Goal: Information Seeking & Learning: Learn about a topic

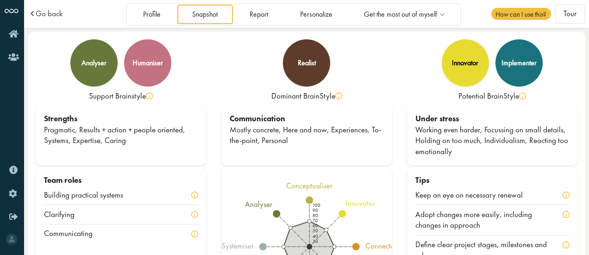
scroll to position [7, 0]
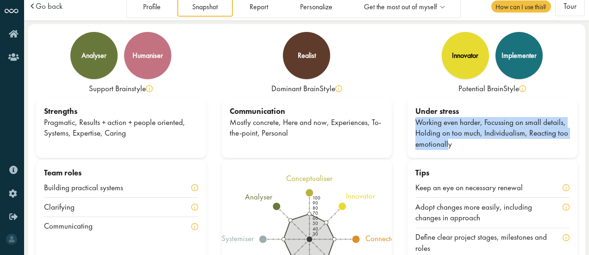
drag, startPoint x: 417, startPoint y: 126, endPoint x: 447, endPoint y: 143, distance: 34.8
click at [447, 143] on div "Working even harder, Focussing on small details, Holding on too much, Individua…" at bounding box center [492, 133] width 154 height 33
copy div "Working even harder, Focussing on small details, Holding on too much, Individua…"
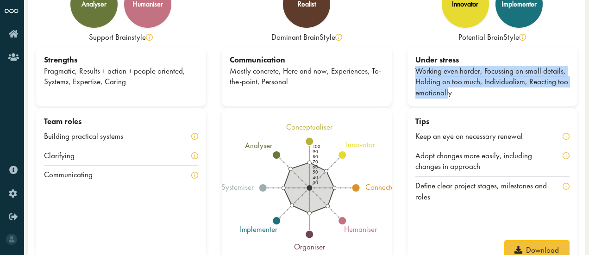
scroll to position [0, 0]
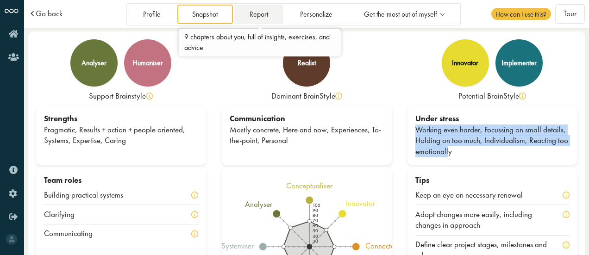
click at [279, 9] on link "Report" at bounding box center [258, 14] width 49 height 19
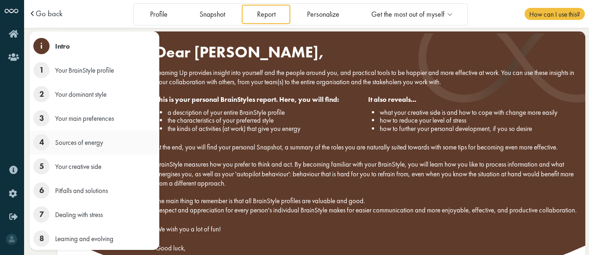
click at [44, 139] on span "4" at bounding box center [41, 142] width 16 height 16
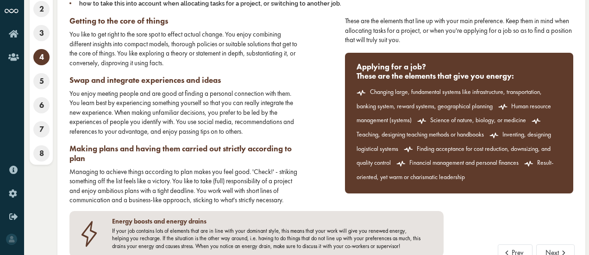
scroll to position [93, 0]
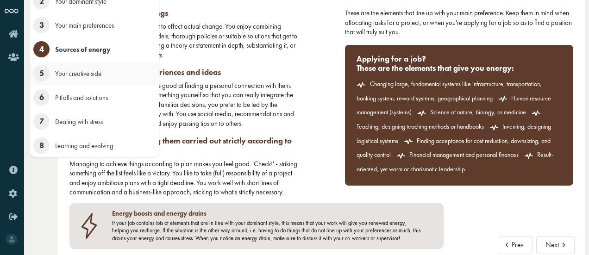
click at [41, 67] on span "5" at bounding box center [41, 73] width 16 height 16
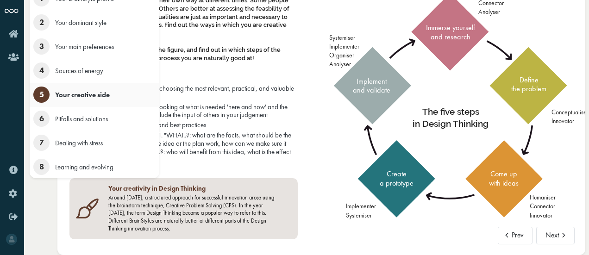
scroll to position [71, 0]
click at [39, 111] on span "6" at bounding box center [41, 119] width 16 height 16
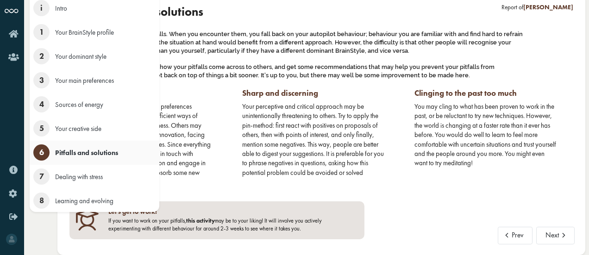
scroll to position [37, 0]
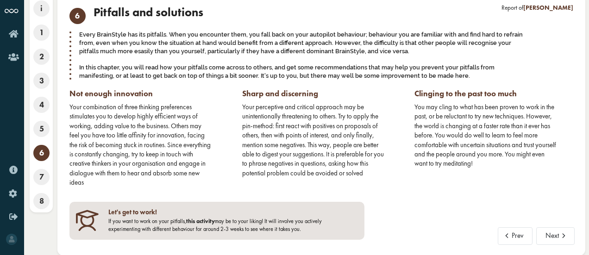
click at [300, 123] on div "Your perceptive and critical approach may be unintentionally threatening to oth…" at bounding box center [313, 140] width 142 height 76
drag, startPoint x: 243, startPoint y: 90, endPoint x: 336, endPoint y: 94, distance: 94.1
click at [336, 94] on h3 "Sharp and discerning" at bounding box center [313, 93] width 142 height 9
copy h3 "Sharp and discerning"
click at [336, 94] on h3 "Sharp and discerning" at bounding box center [313, 93] width 142 height 9
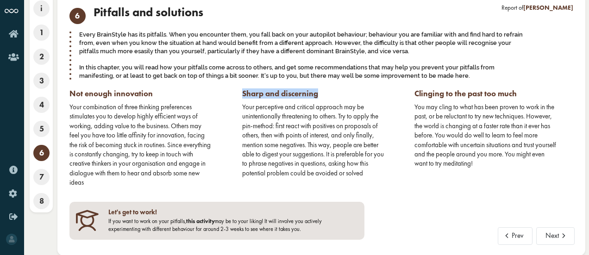
drag, startPoint x: 322, startPoint y: 92, endPoint x: 243, endPoint y: 94, distance: 78.2
click at [243, 94] on h3 "Sharp and discerning" at bounding box center [313, 93] width 142 height 9
copy h3 "Sharp and discerning"
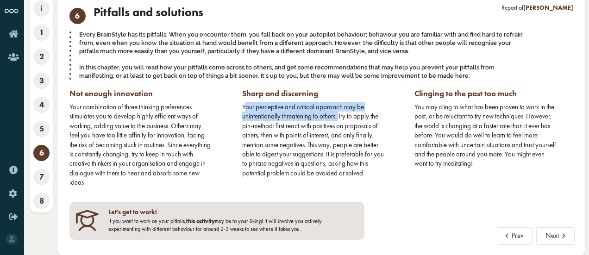
drag, startPoint x: 244, startPoint y: 105, endPoint x: 341, endPoint y: 118, distance: 97.7
click at [341, 118] on div "Your perceptive and critical approach may be unintentionally threatening to oth…" at bounding box center [313, 140] width 142 height 76
drag, startPoint x: 337, startPoint y: 118, endPoint x: 241, endPoint y: 110, distance: 96.2
click at [241, 110] on div "Sharp and discerning Your perceptive and critical approach may be unintentional…" at bounding box center [321, 138] width 173 height 99
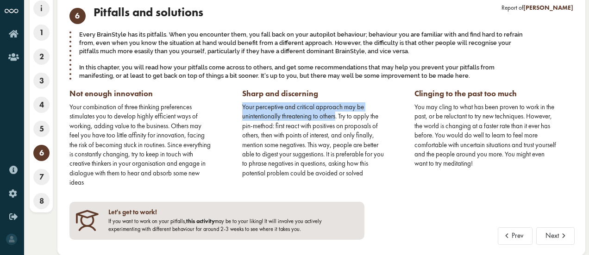
copy div "Your perceptive and critical approach may be unintentionally threatening to oth…"
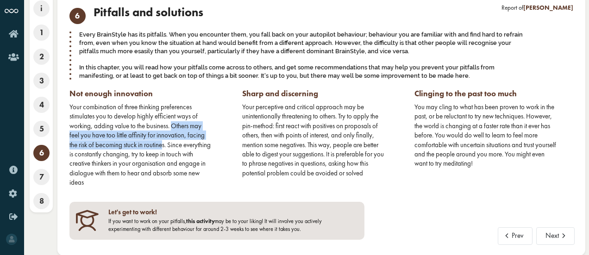
drag, startPoint x: 172, startPoint y: 125, endPoint x: 164, endPoint y: 145, distance: 21.0
click at [164, 145] on div "Your combination of three thinking preferences stimulates you to develop highly…" at bounding box center [140, 144] width 142 height 85
copy div "Others may feel you have too little affinity for innovation, facing the risk of…"
